Goal: Obtain resource: Download file/media

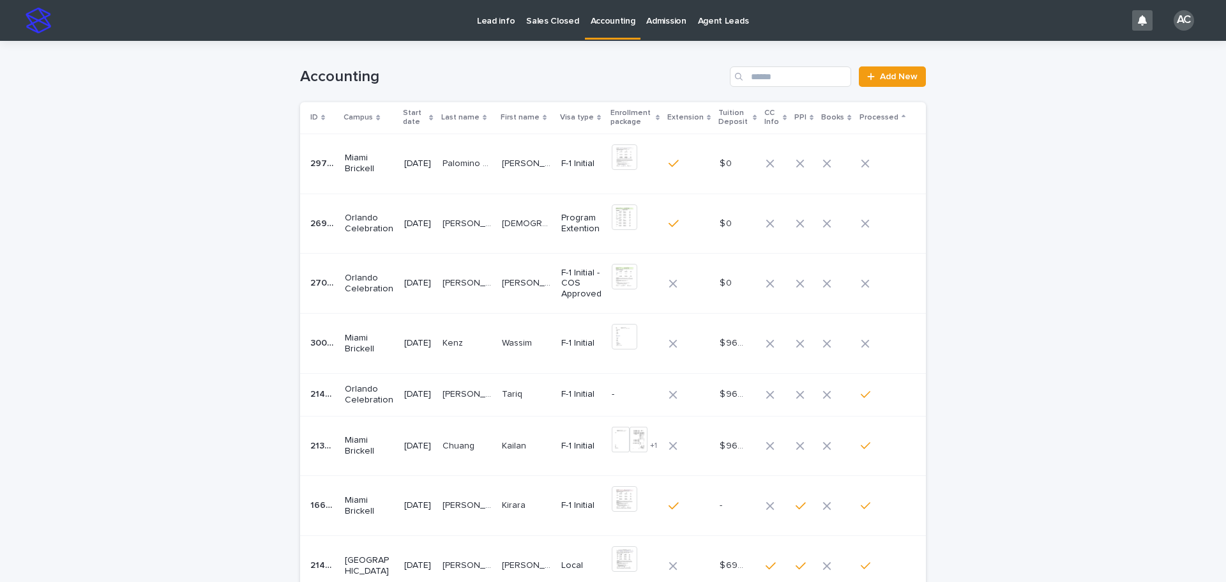
click at [537, 352] on div "[PERSON_NAME]" at bounding box center [526, 343] width 49 height 21
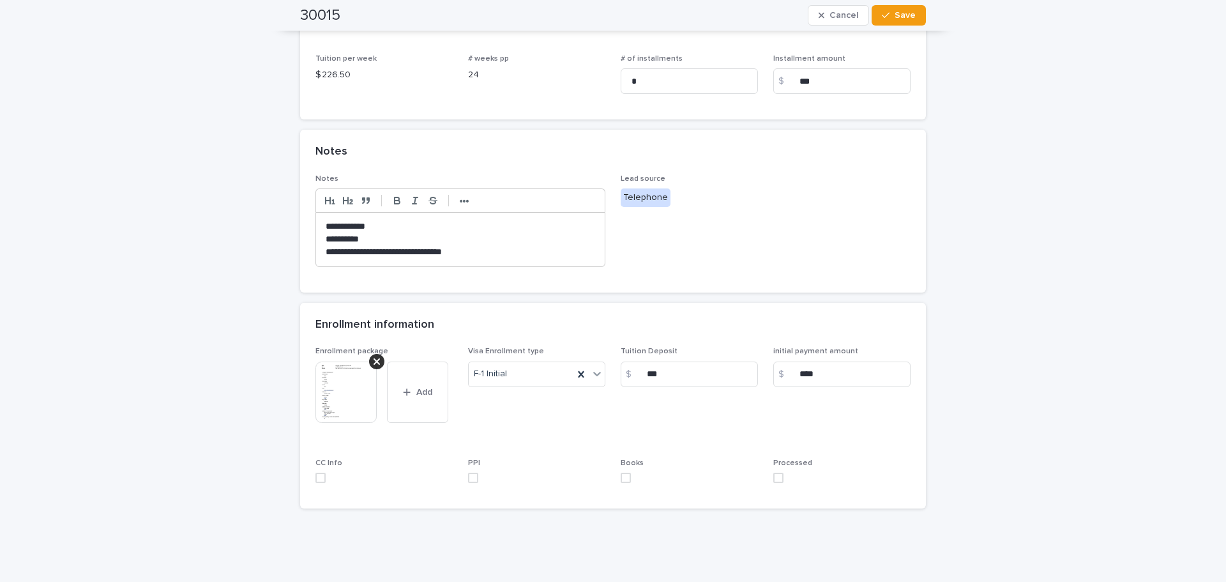
scroll to position [356, 0]
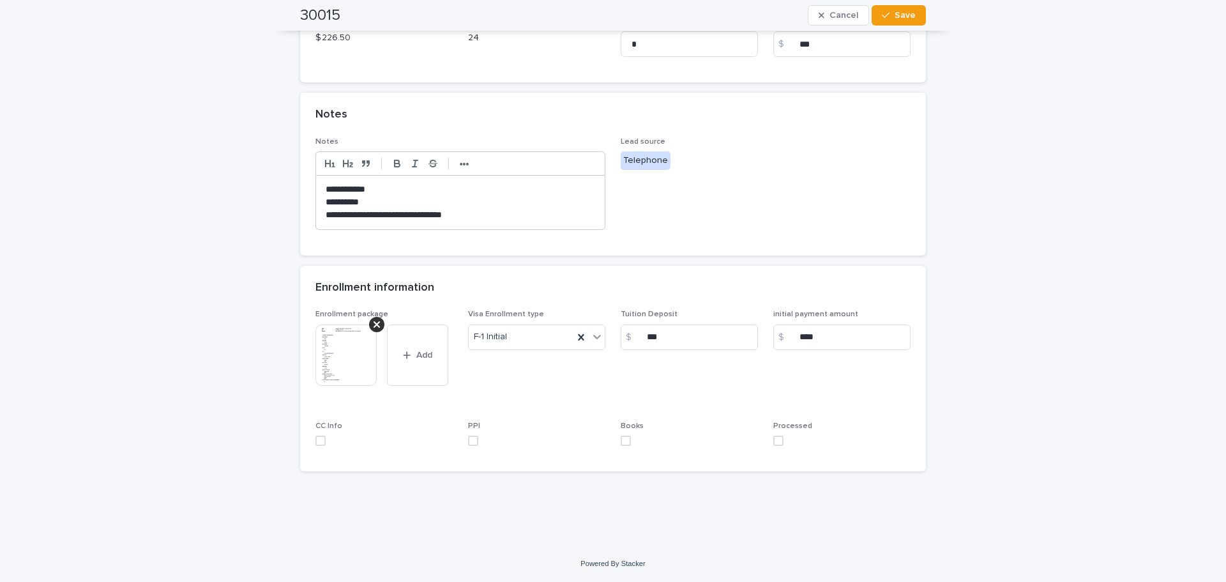
click at [331, 365] on img at bounding box center [345, 354] width 61 height 61
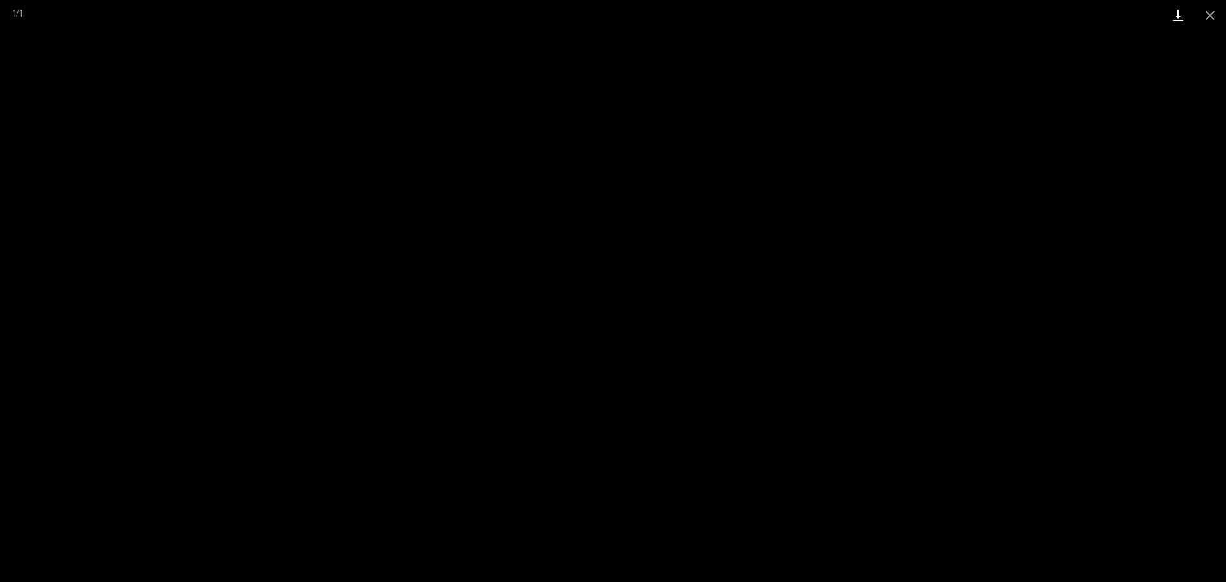
click at [1166, 13] on link "Download" at bounding box center [1178, 15] width 32 height 30
click at [1218, 8] on button "Close gallery" at bounding box center [1210, 15] width 32 height 30
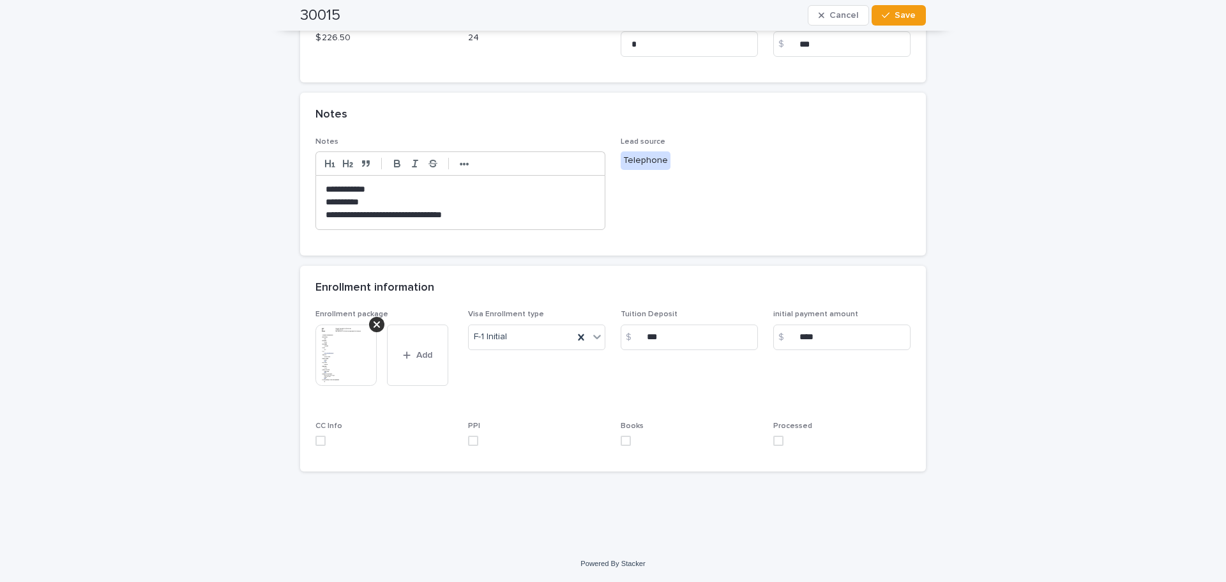
click at [773, 436] on span at bounding box center [778, 440] width 10 height 10
click at [890, 16] on div "button" at bounding box center [888, 15] width 13 height 9
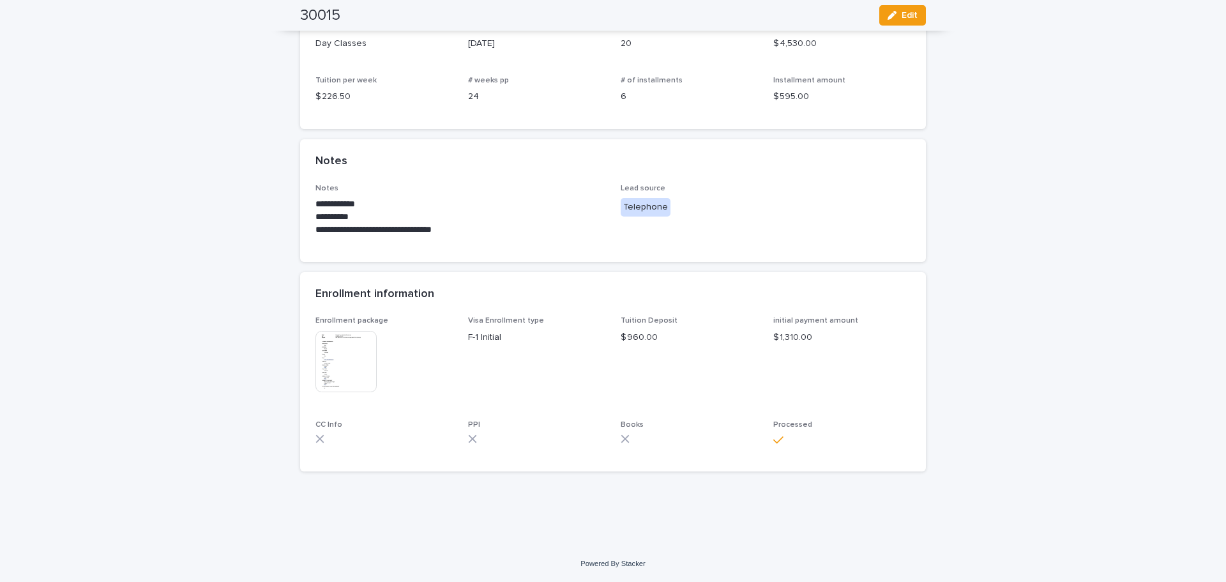
scroll to position [260, 0]
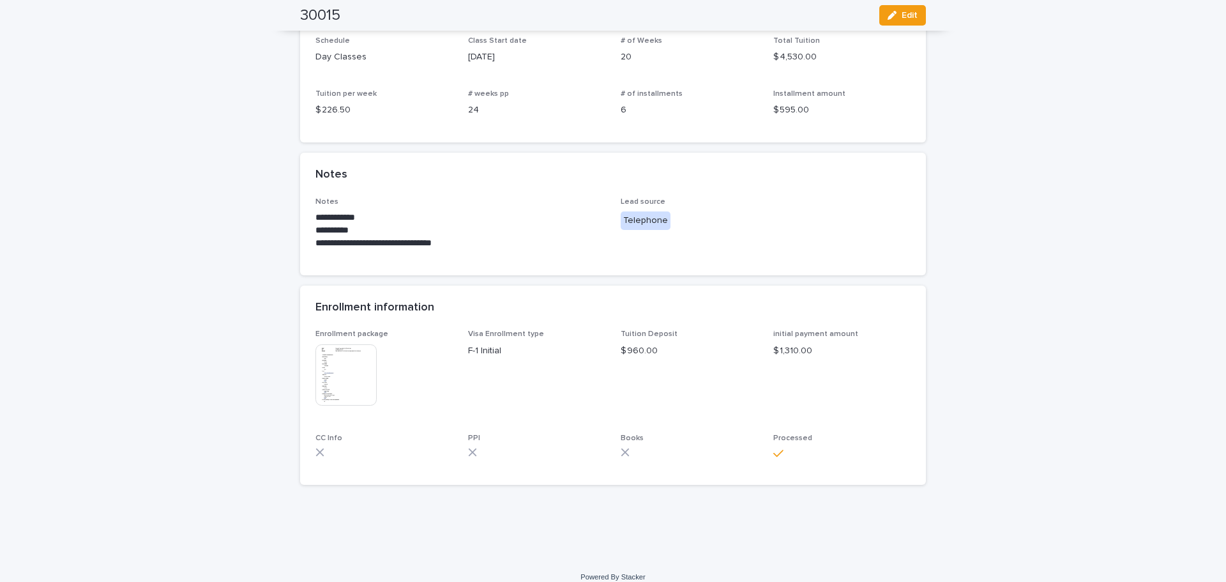
click at [330, 366] on img at bounding box center [345, 374] width 61 height 61
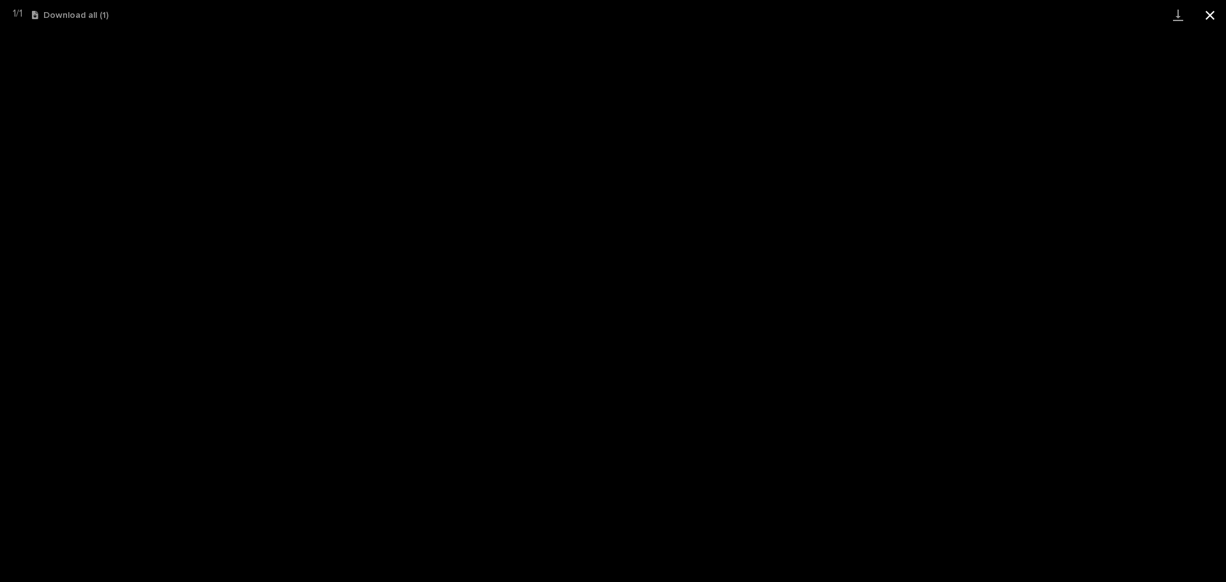
click at [1210, 15] on button "Close gallery" at bounding box center [1210, 15] width 32 height 30
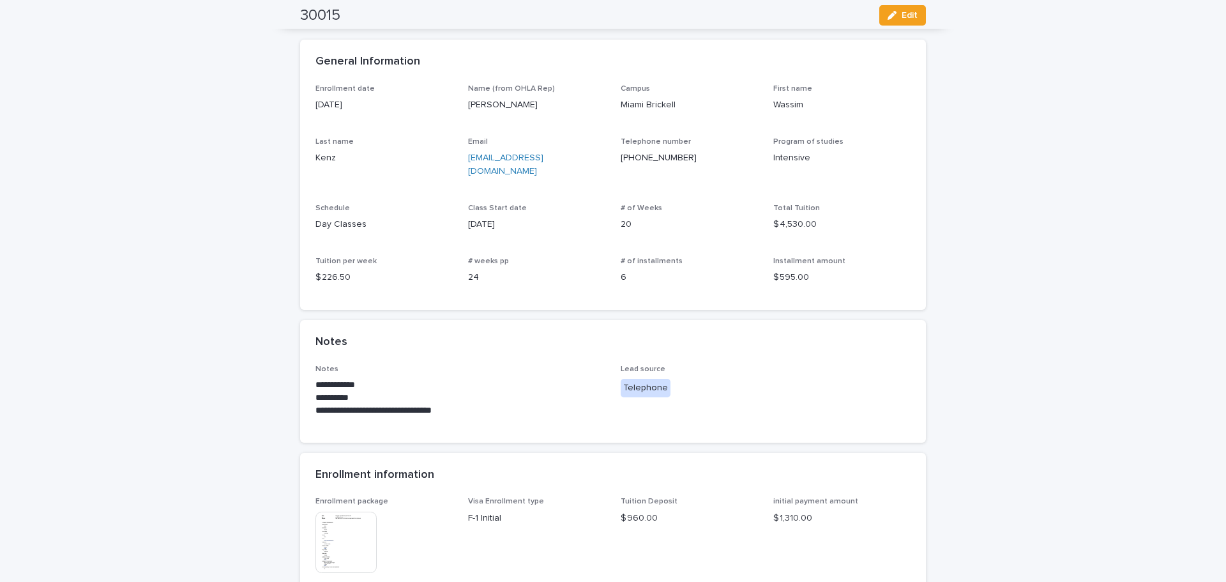
scroll to position [0, 0]
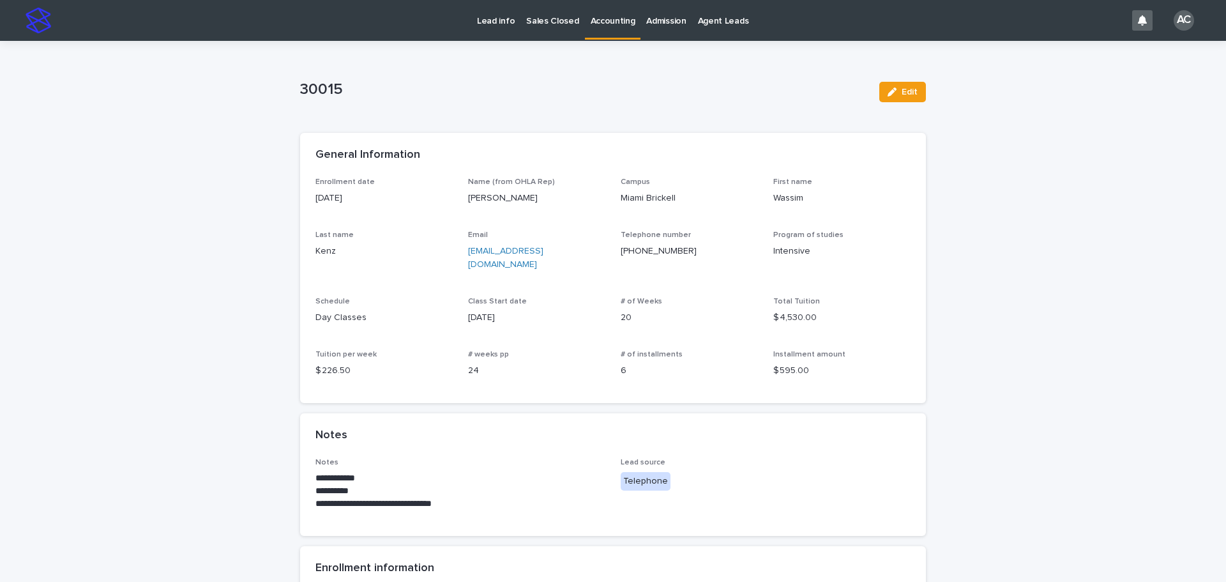
click at [606, 20] on p "Accounting" at bounding box center [613, 13] width 45 height 27
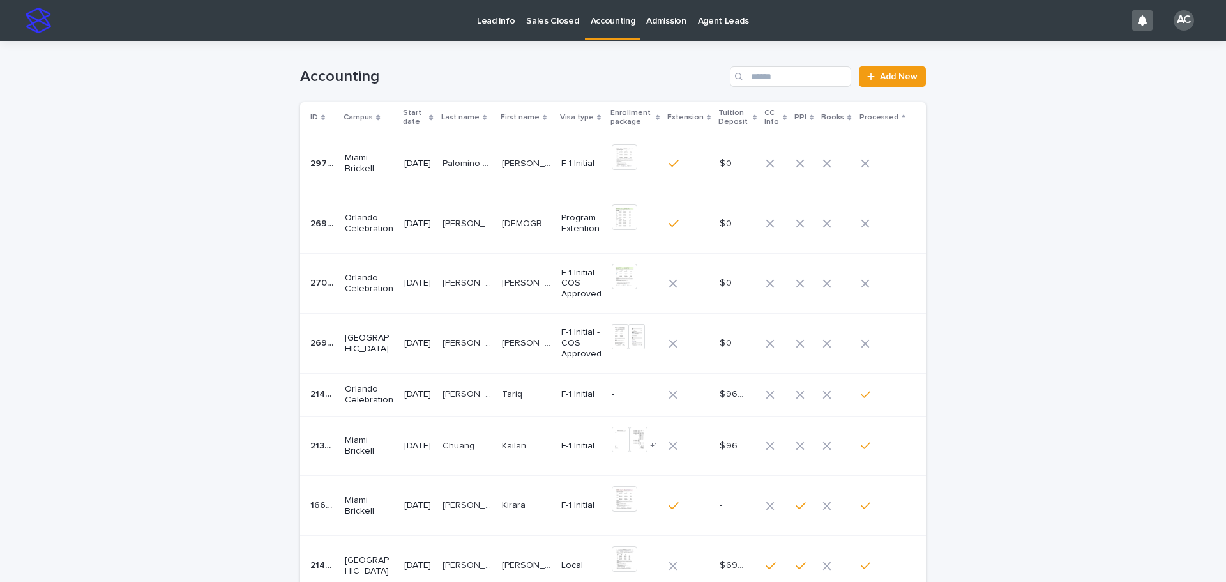
click at [484, 365] on td "[PERSON_NAME] DOS [PERSON_NAME] DOS [PERSON_NAME]" at bounding box center [466, 343] width 59 height 60
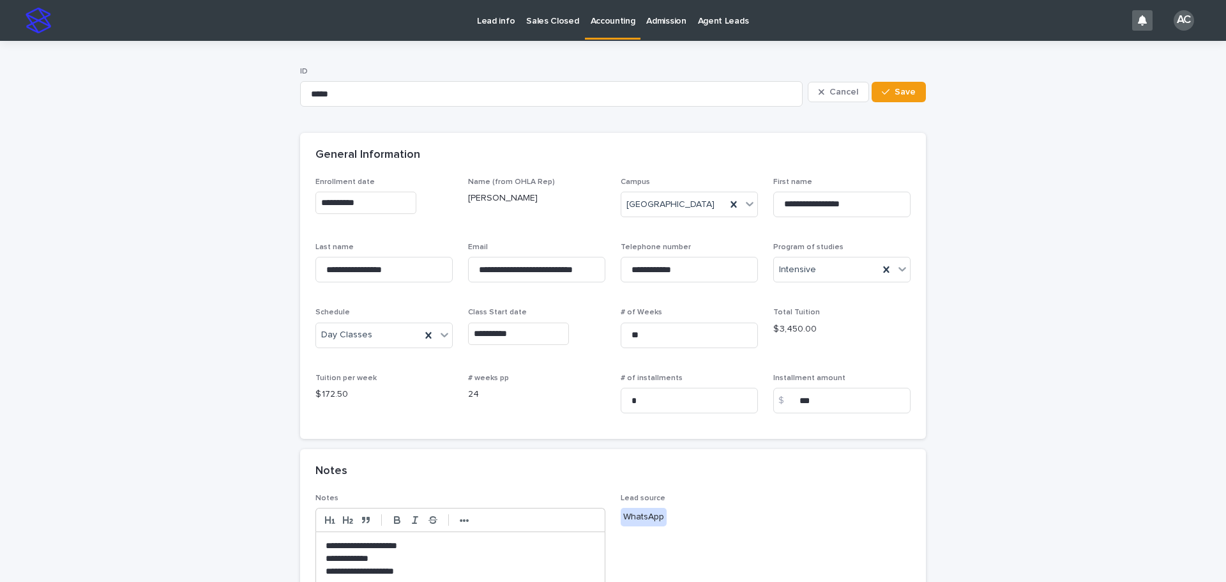
scroll to position [319, 0]
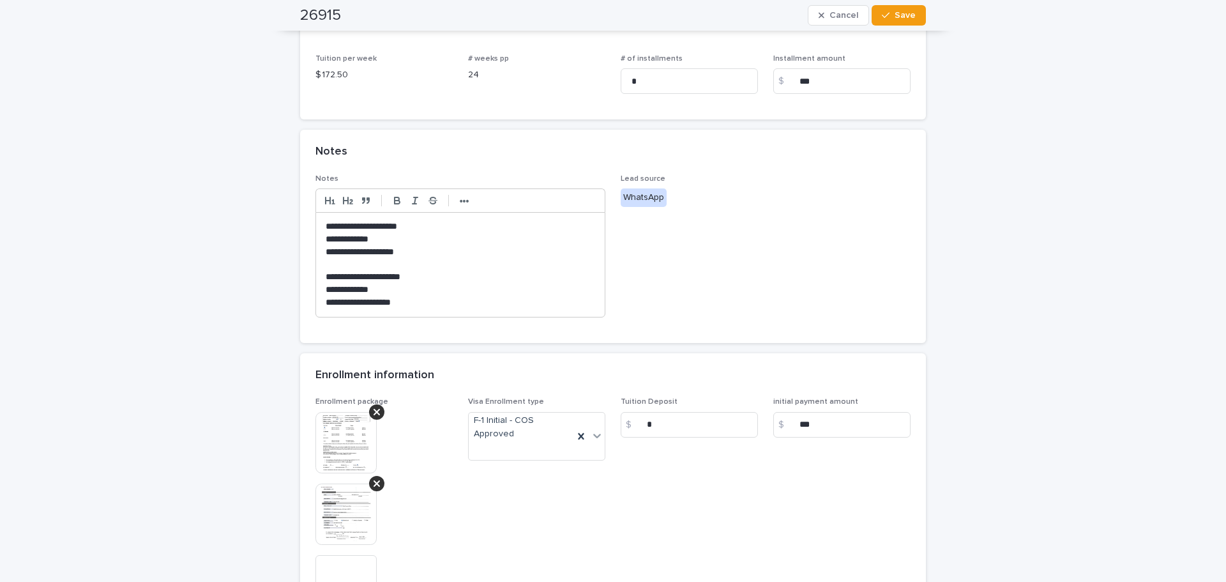
click at [335, 435] on img at bounding box center [345, 442] width 61 height 61
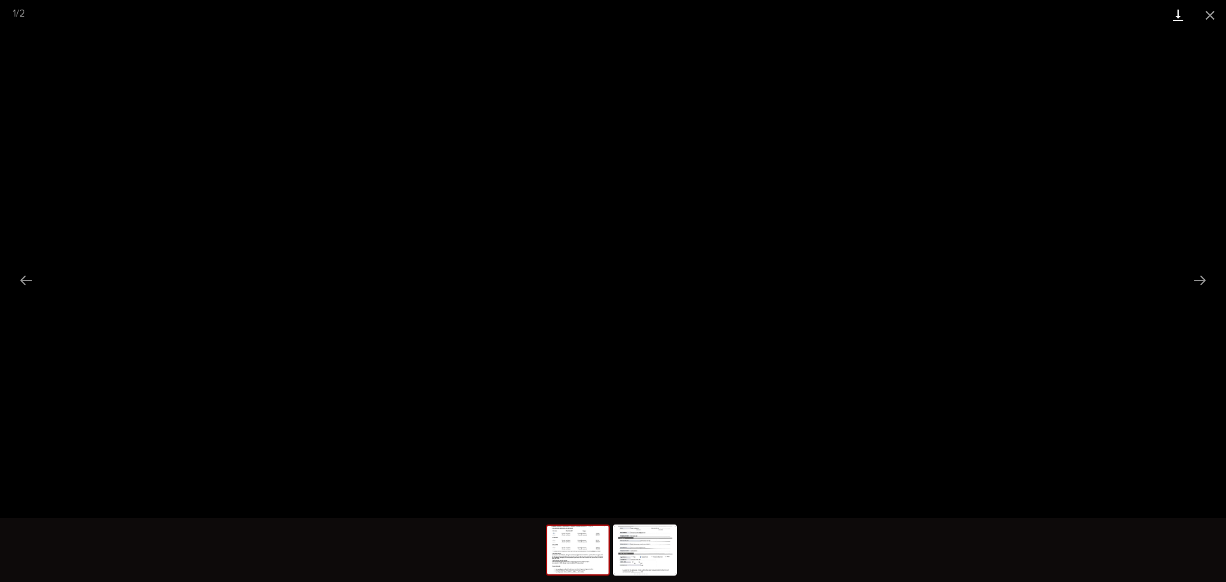
click at [1175, 18] on link "Download" at bounding box center [1178, 15] width 32 height 30
click at [653, 546] on img at bounding box center [644, 549] width 61 height 49
click at [1181, 16] on link "Download" at bounding box center [1178, 15] width 32 height 30
click at [1210, 11] on button "Close gallery" at bounding box center [1210, 15] width 32 height 30
